Goal: Transaction & Acquisition: Purchase product/service

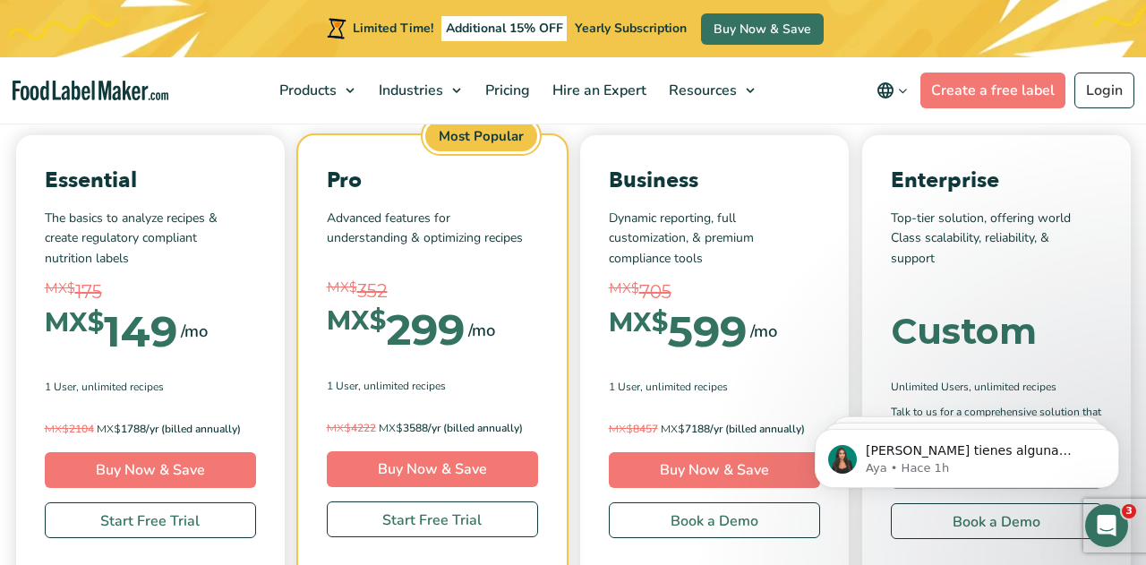
scroll to position [5377, 0]
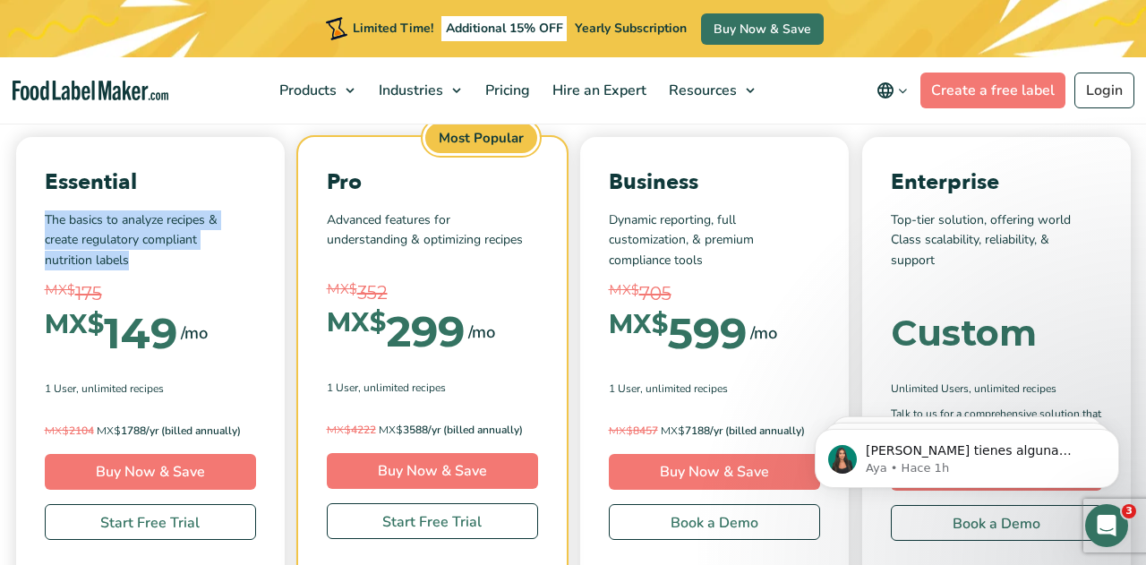
drag, startPoint x: 46, startPoint y: 210, endPoint x: 146, endPoint y: 245, distance: 106.2
click at [146, 245] on p "The basics to analyze recipes & create regulatory compliant nutrition labels" at bounding box center [150, 240] width 211 height 60
copy p "The basics to analyze recipes & create regulatory compliant nutrition labels"
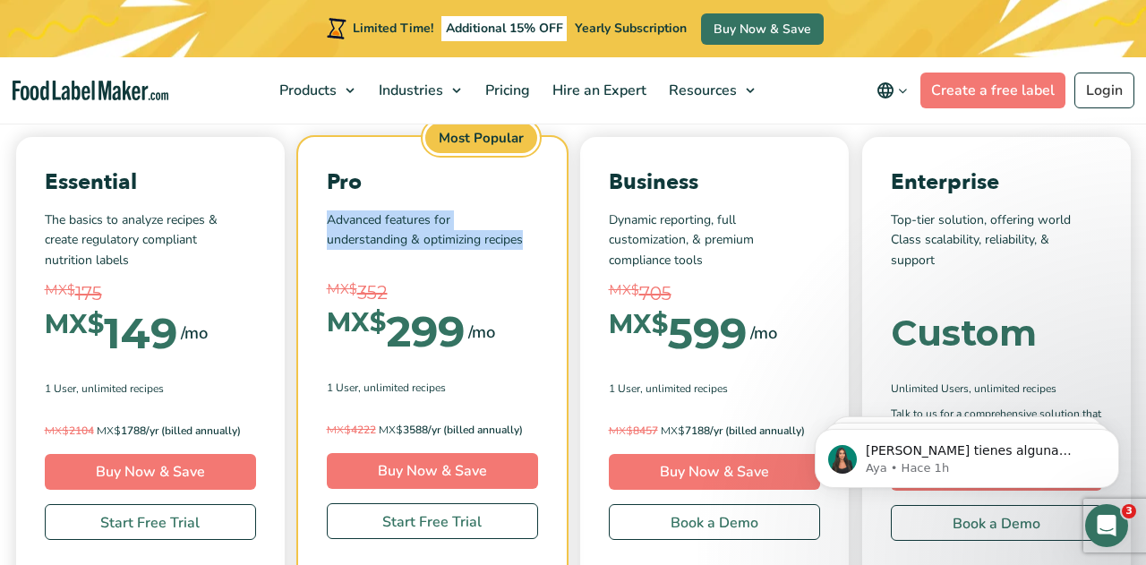
drag, startPoint x: 328, startPoint y: 213, endPoint x: 548, endPoint y: 239, distance: 221.9
click at [548, 239] on div "Pro Advanced features for understanding & optimizing recipes MX$ 352 MX$ 299 /m…" at bounding box center [432, 353] width 269 height 432
copy p "Advanced features for understanding & optimizing recipes"
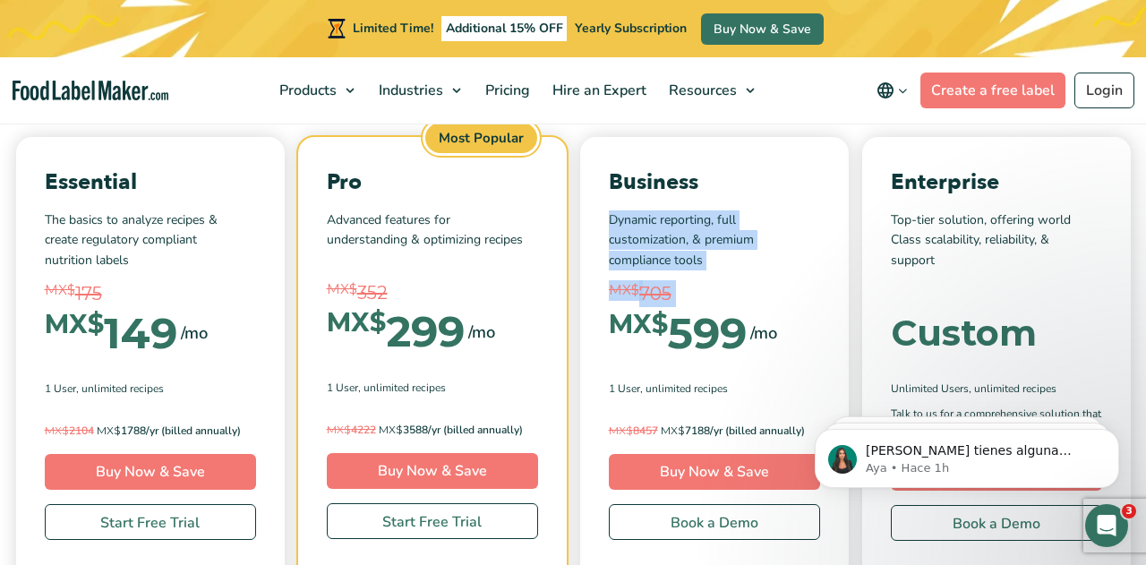
drag, startPoint x: 610, startPoint y: 208, endPoint x: 734, endPoint y: 264, distance: 135.9
click at [734, 264] on div "Business Dynamic reporting, full customization, & premium compliance tools MX$ …" at bounding box center [714, 354] width 269 height 434
click at [712, 225] on p "Dynamic reporting, full customization, & premium compliance tools" at bounding box center [714, 240] width 211 height 60
drag, startPoint x: 712, startPoint y: 243, endPoint x: 606, endPoint y: 205, distance: 112.2
click at [606, 205] on div "Business Dynamic reporting, full customization, & premium compliance tools MX$ …" at bounding box center [714, 354] width 269 height 434
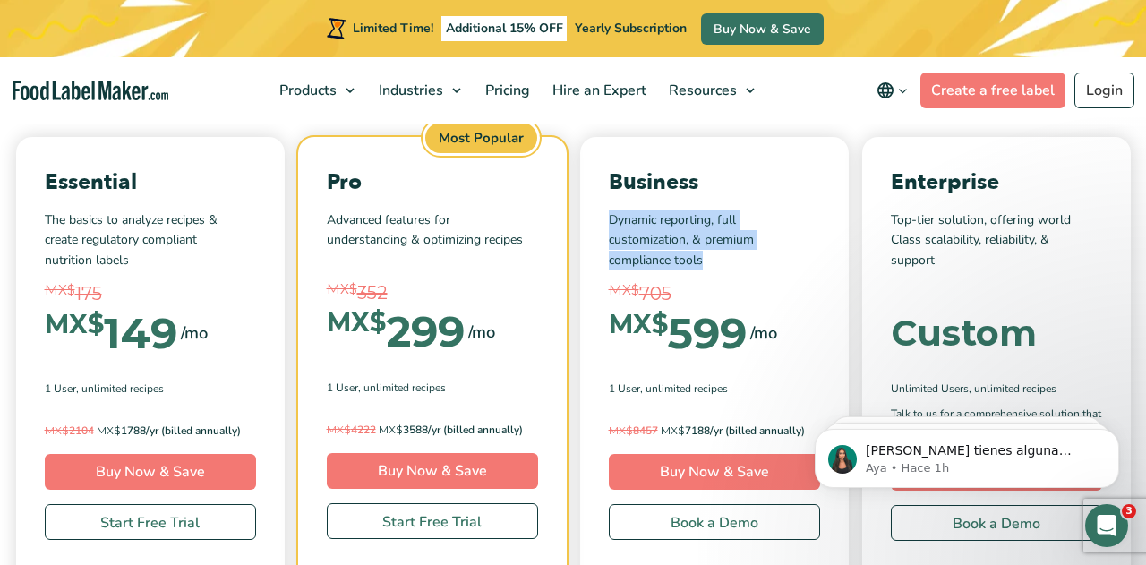
copy p "Dynamic reporting, full customization, & premium compliance tools"
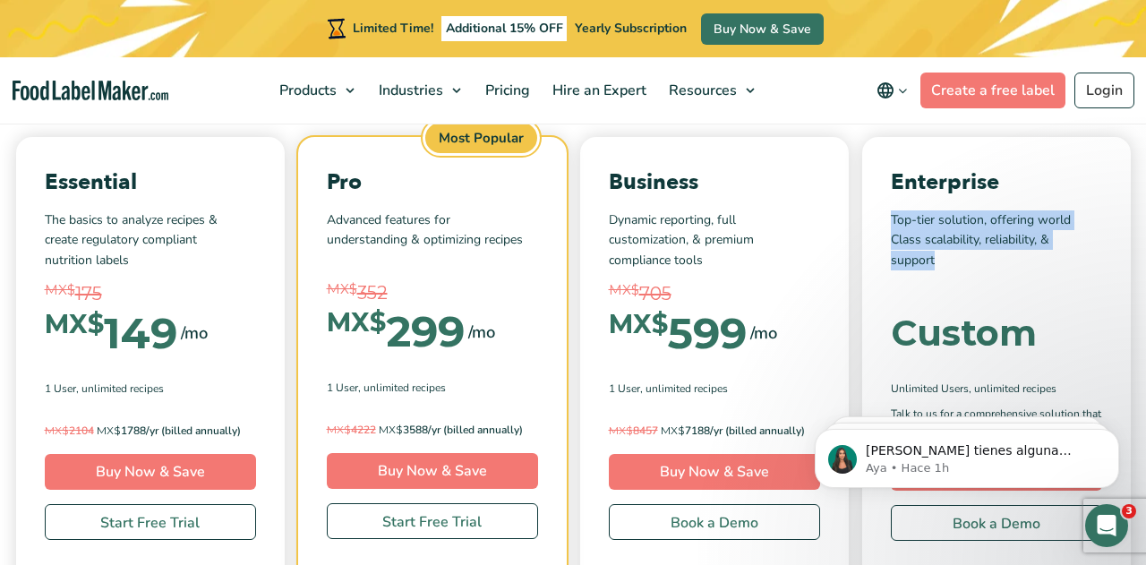
drag, startPoint x: 893, startPoint y: 210, endPoint x: 953, endPoint y: 249, distance: 71.8
click at [953, 249] on p "Top-tier solution, offering world Class scalability, reliability, & support" at bounding box center [996, 240] width 211 height 60
copy p "Top-tier solution, offering world Class scalability, reliability, & support"
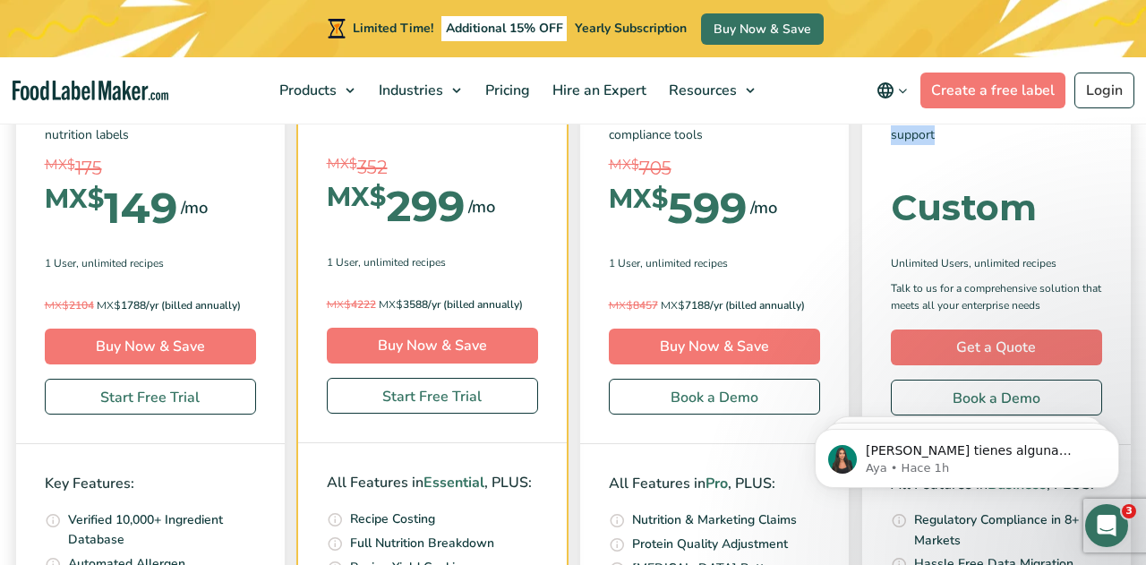
scroll to position [5499, 0]
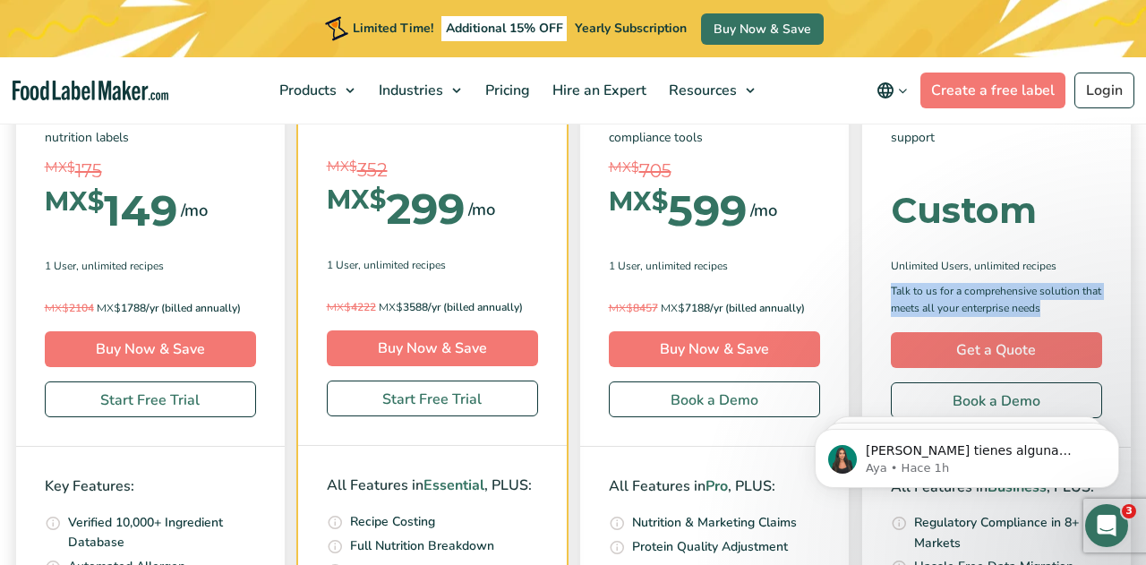
drag, startPoint x: 892, startPoint y: 278, endPoint x: 1057, endPoint y: 295, distance: 165.7
click at [1057, 295] on p "Talk to us for a comprehensive solution that meets all your enterprise needs" at bounding box center [996, 300] width 211 height 34
copy p "Talk to us for a comprehensive solution that meets all your enterprise needs"
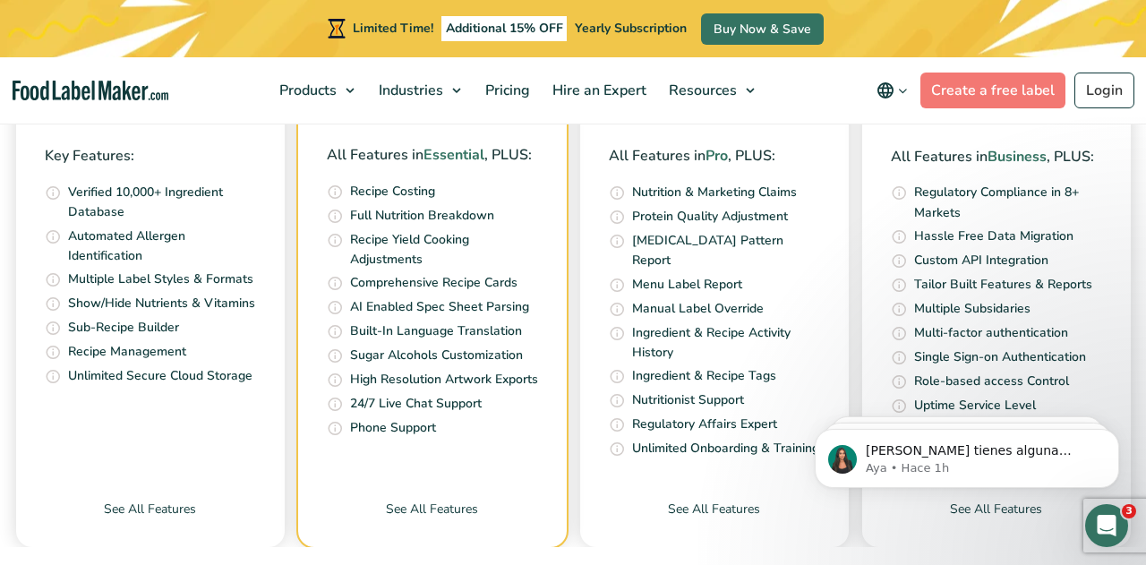
scroll to position [5822, 0]
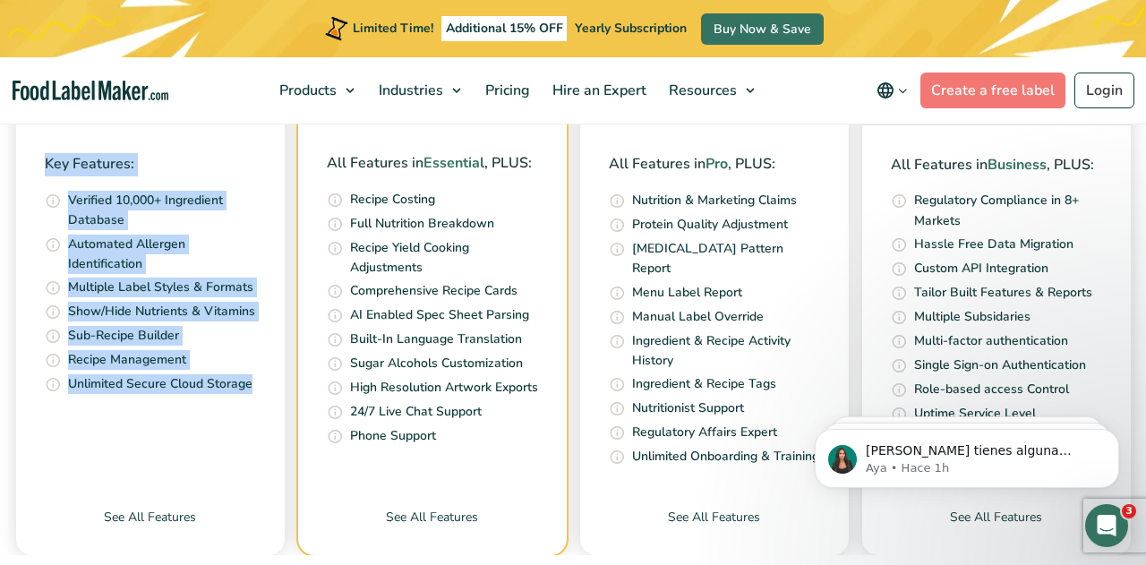
drag, startPoint x: 41, startPoint y: 156, endPoint x: 257, endPoint y: 380, distance: 311.0
click at [257, 380] on div "Key Features: Access our ever growing ingredients database that is continuously…" at bounding box center [150, 273] width 269 height 299
copy div "Key Features: Access our ever growing ingredients database that is continuously…"
click at [157, 508] on link "See All Features" at bounding box center [150, 531] width 269 height 47
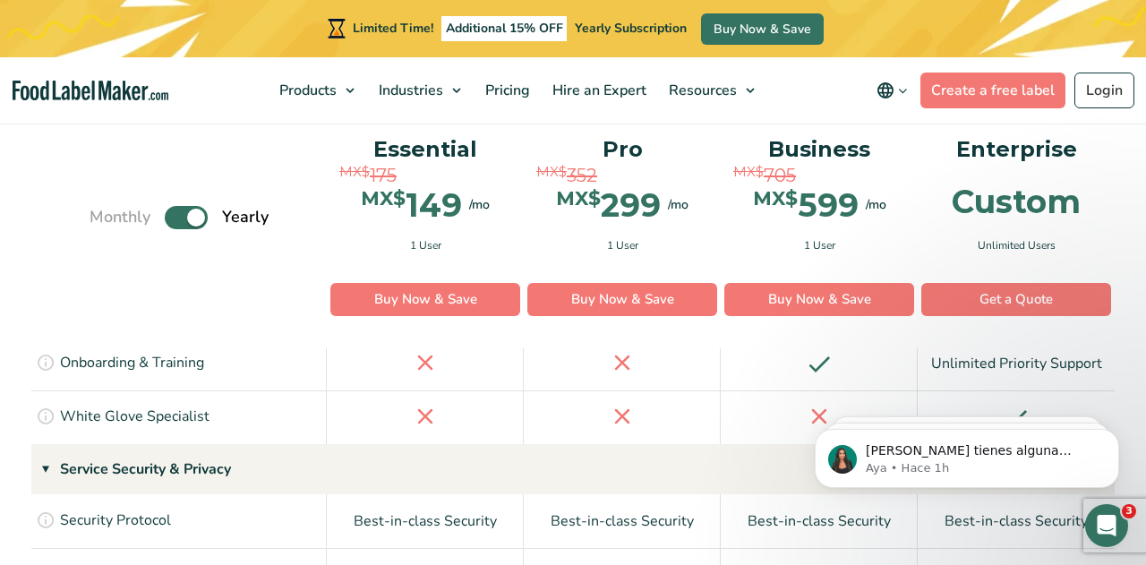
scroll to position [3947, 0]
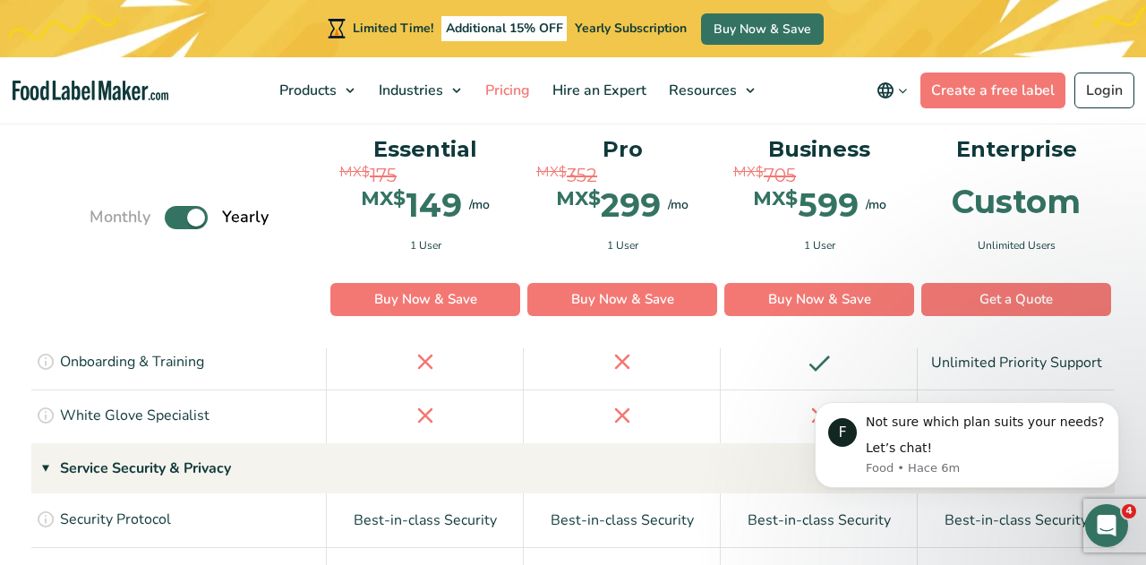
click at [526, 82] on span "Pricing" at bounding box center [506, 91] width 52 height 20
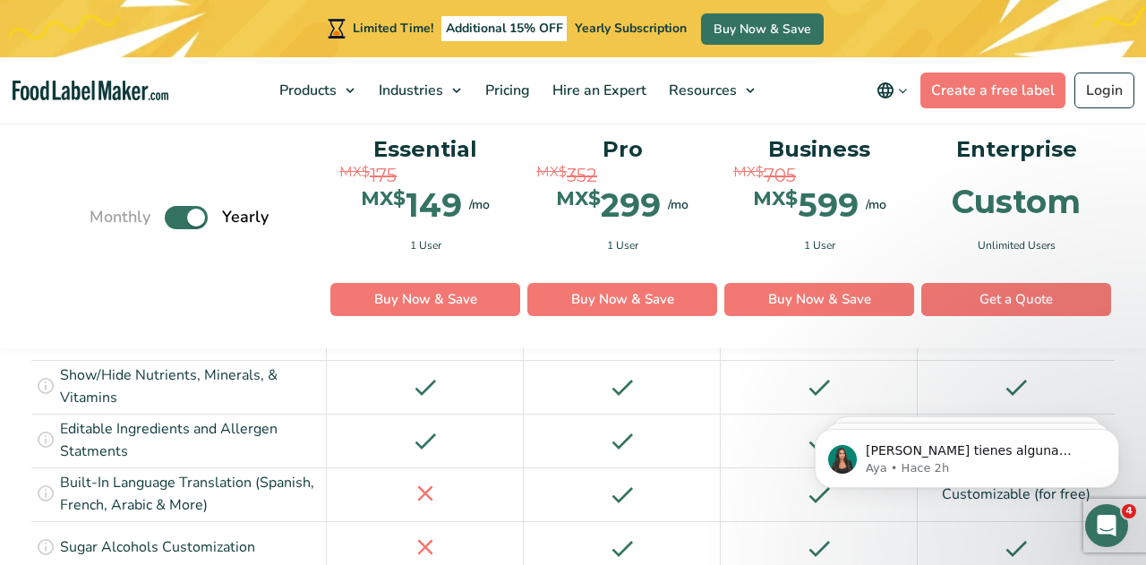
scroll to position [2179, 0]
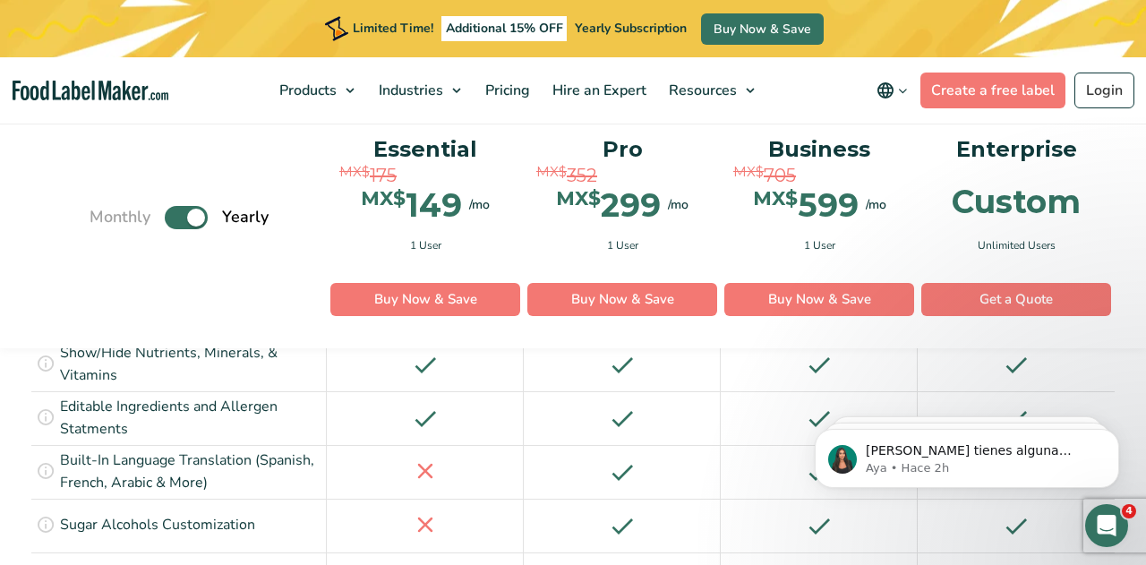
click at [97, 99] on img "main navigation" at bounding box center [91, 91] width 156 height 21
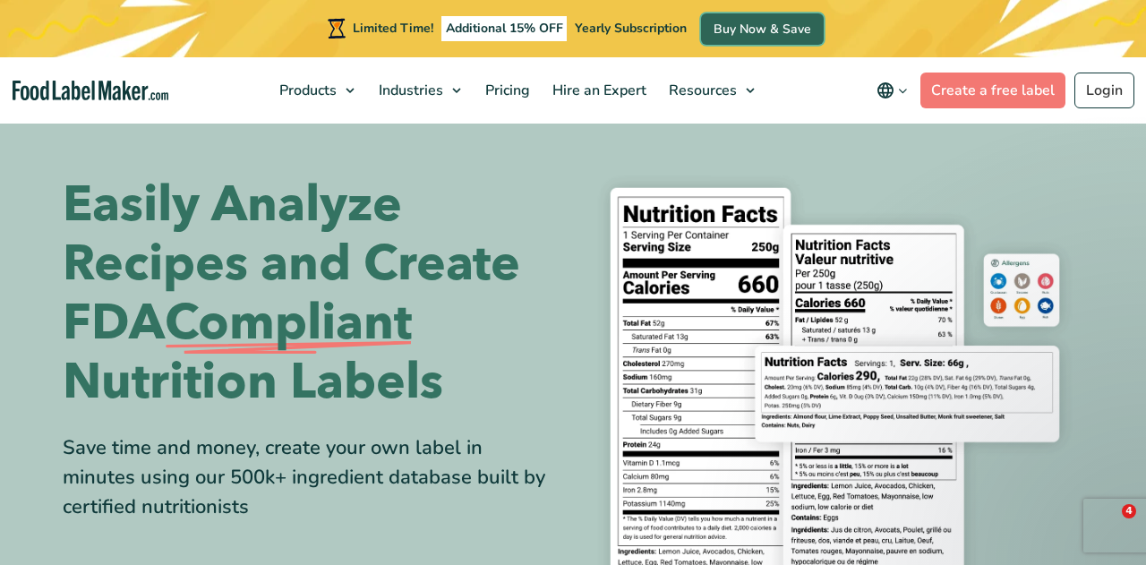
click at [722, 27] on link "Buy Now & Save" at bounding box center [762, 28] width 123 height 31
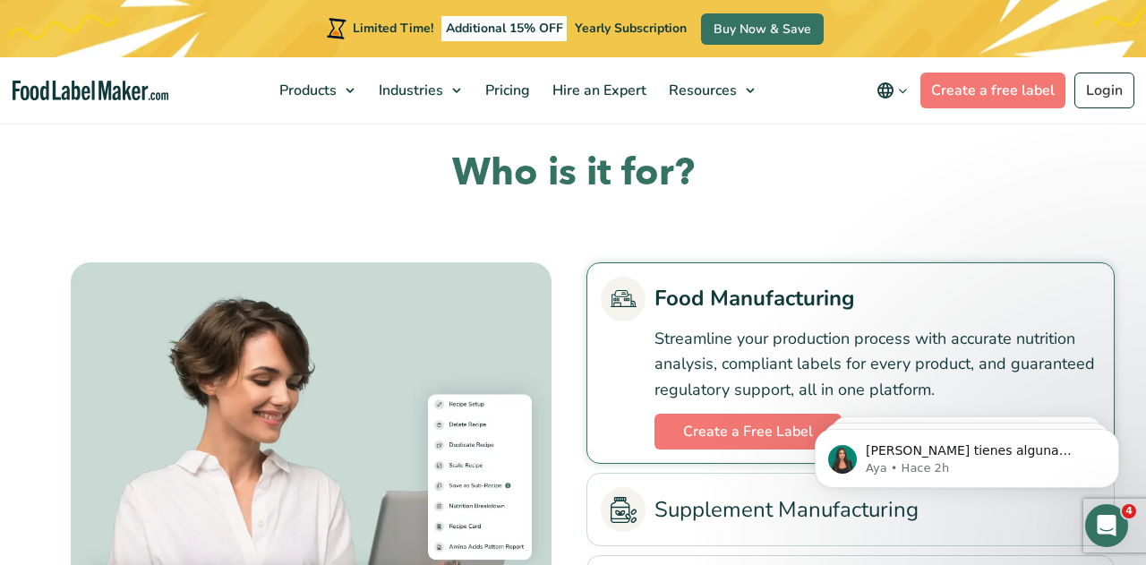
scroll to position [3618, 0]
